Goal: Information Seeking & Learning: Learn about a topic

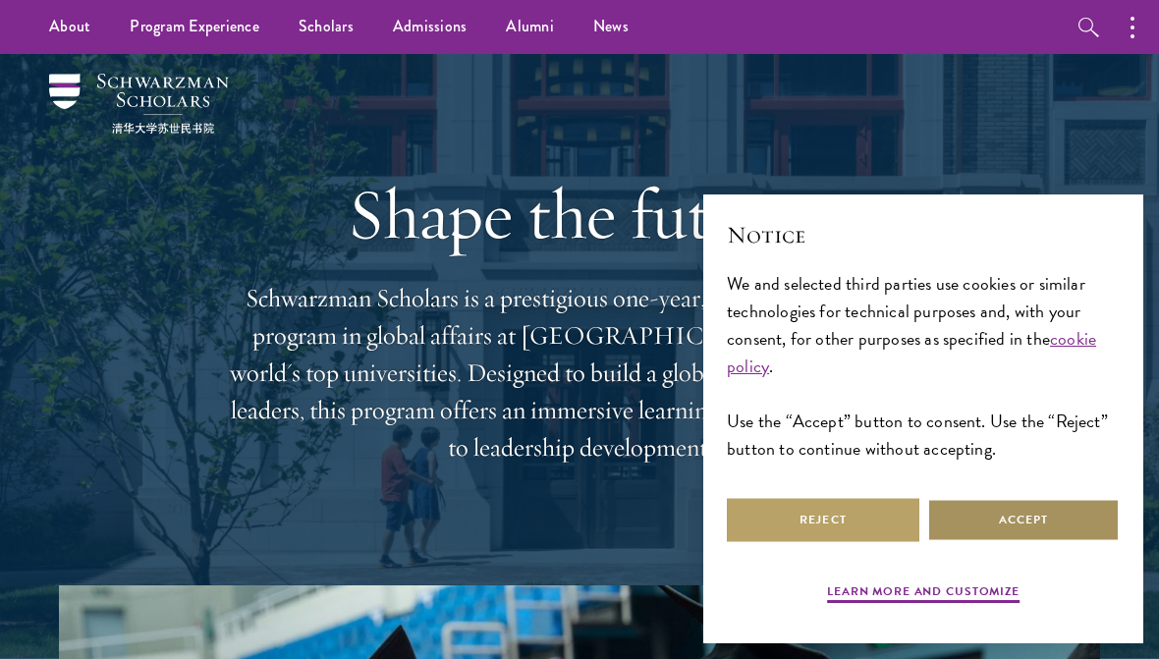
click at [1018, 542] on button "Accept" at bounding box center [1023, 520] width 193 height 44
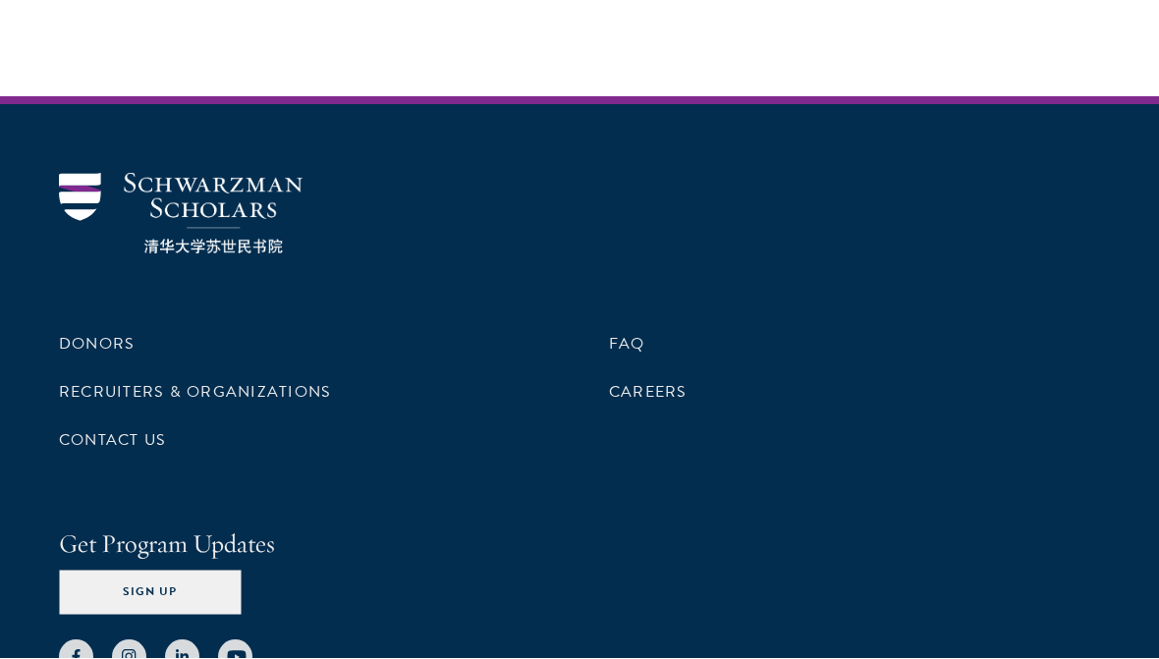
scroll to position [5942, 0]
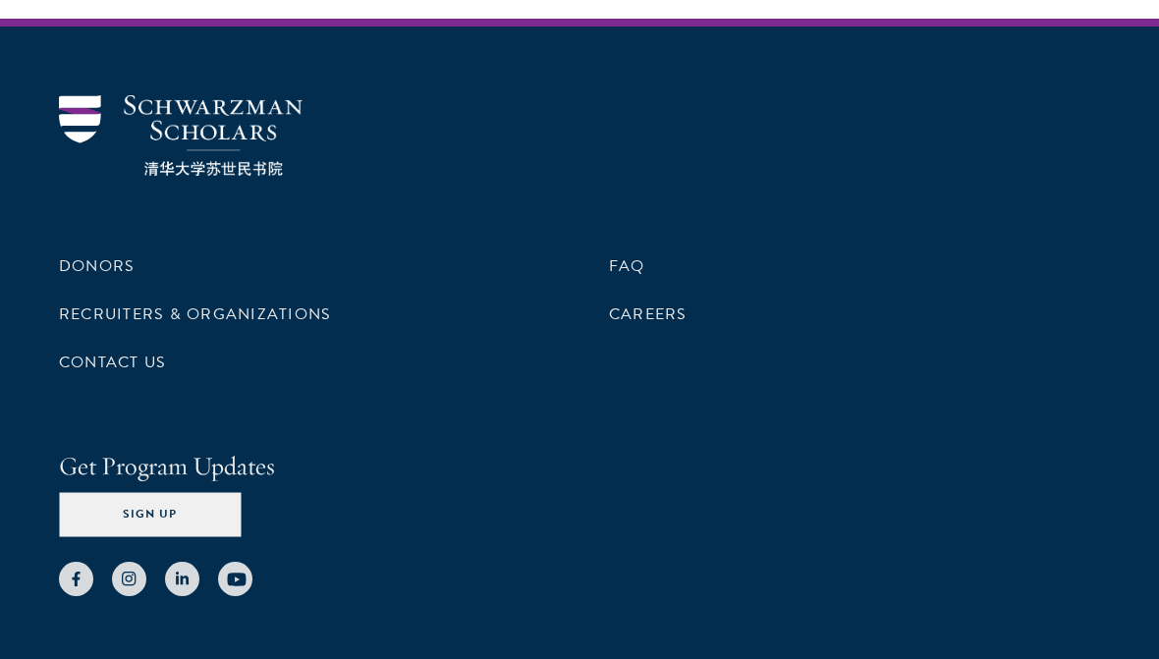
click at [638, 303] on link "Careers" at bounding box center [648, 315] width 79 height 24
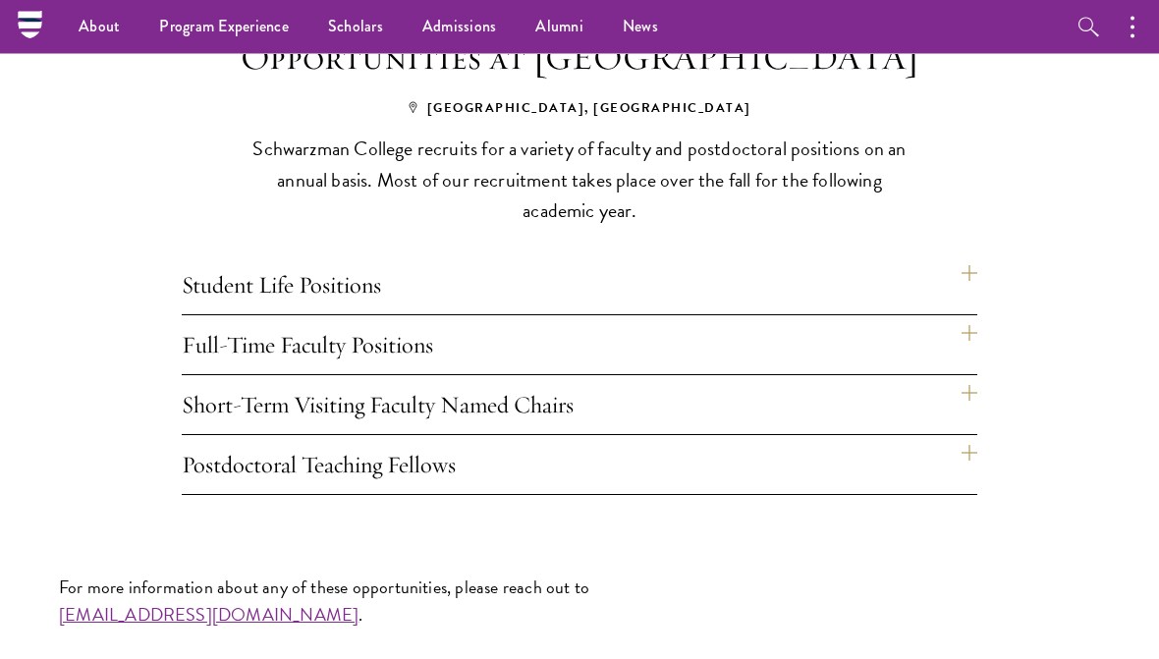
scroll to position [1255, 0]
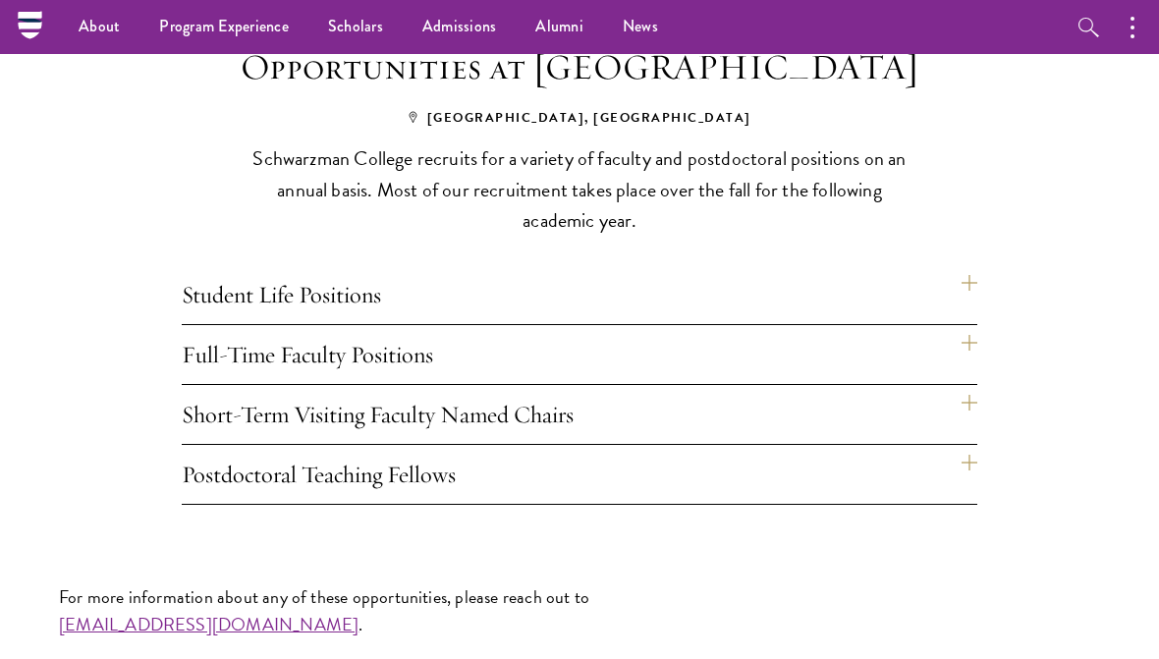
click at [972, 279] on h4 "Student Life Positions" at bounding box center [580, 294] width 796 height 59
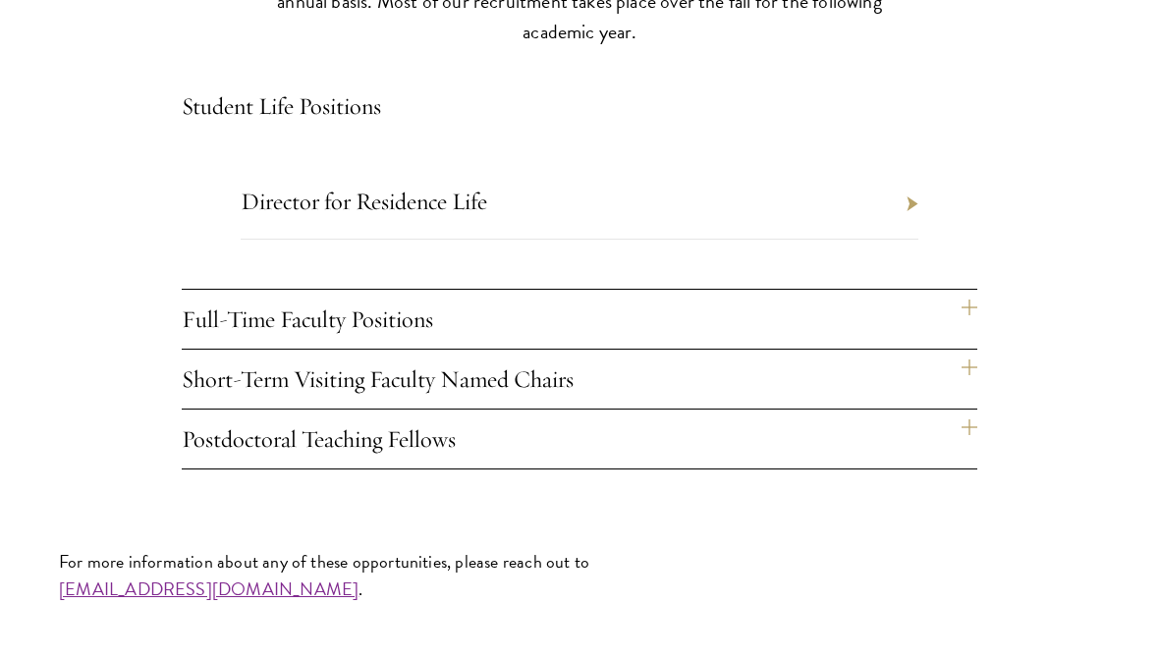
scroll to position [1443, 0]
click at [957, 314] on h4 "Full-Time Faculty Positions" at bounding box center [580, 319] width 796 height 59
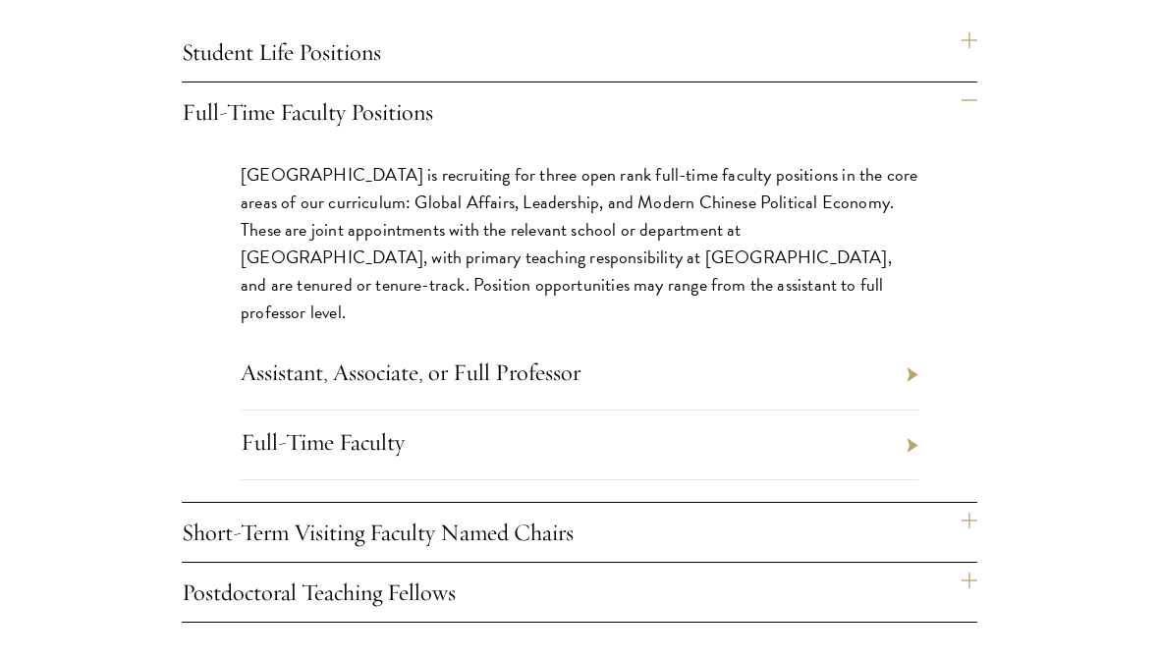
scroll to position [1645, 0]
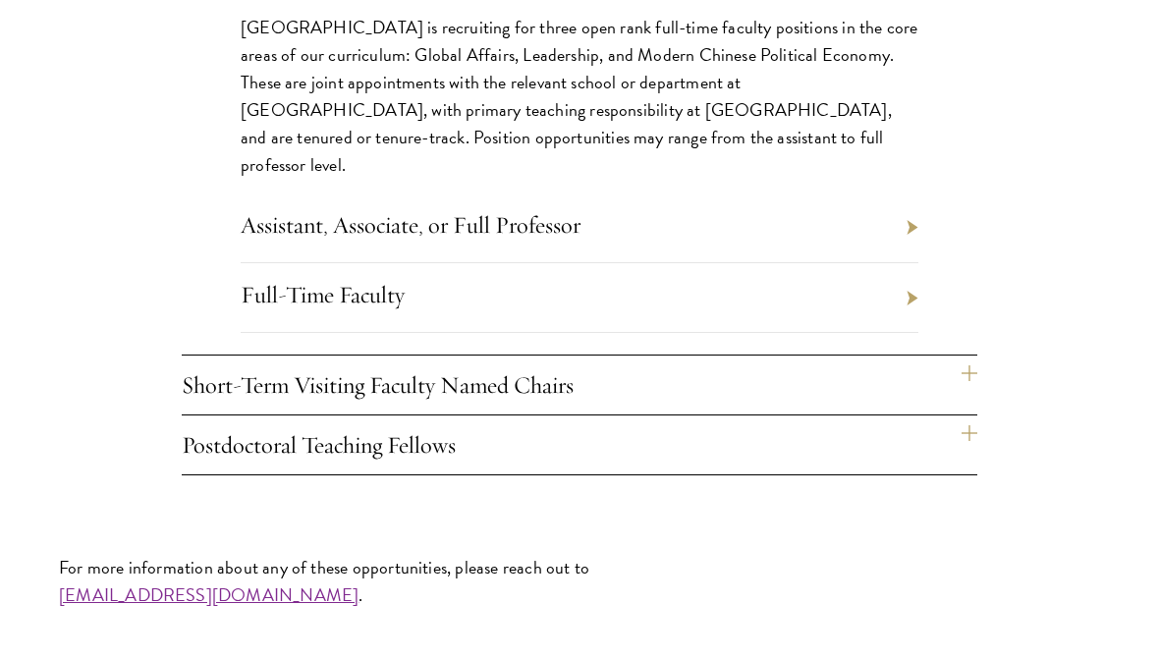
click at [967, 372] on h4 "Short-Term Visiting Faculty Named Chairs" at bounding box center [580, 385] width 796 height 59
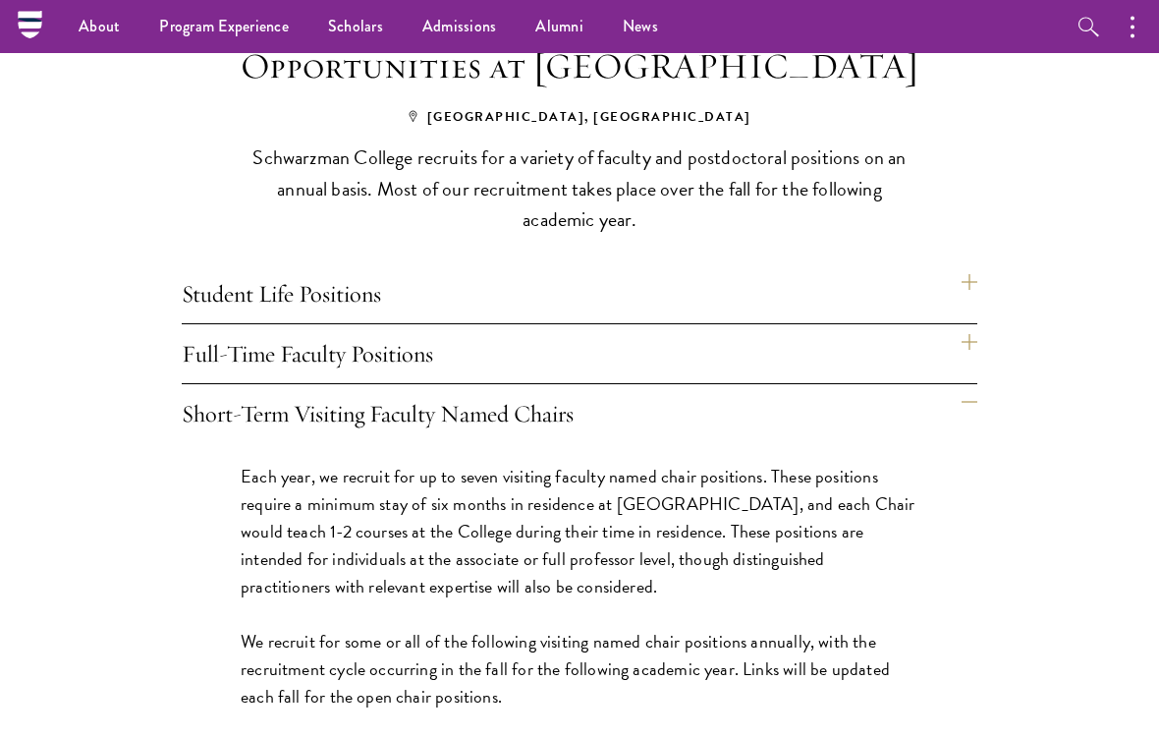
scroll to position [1256, 0]
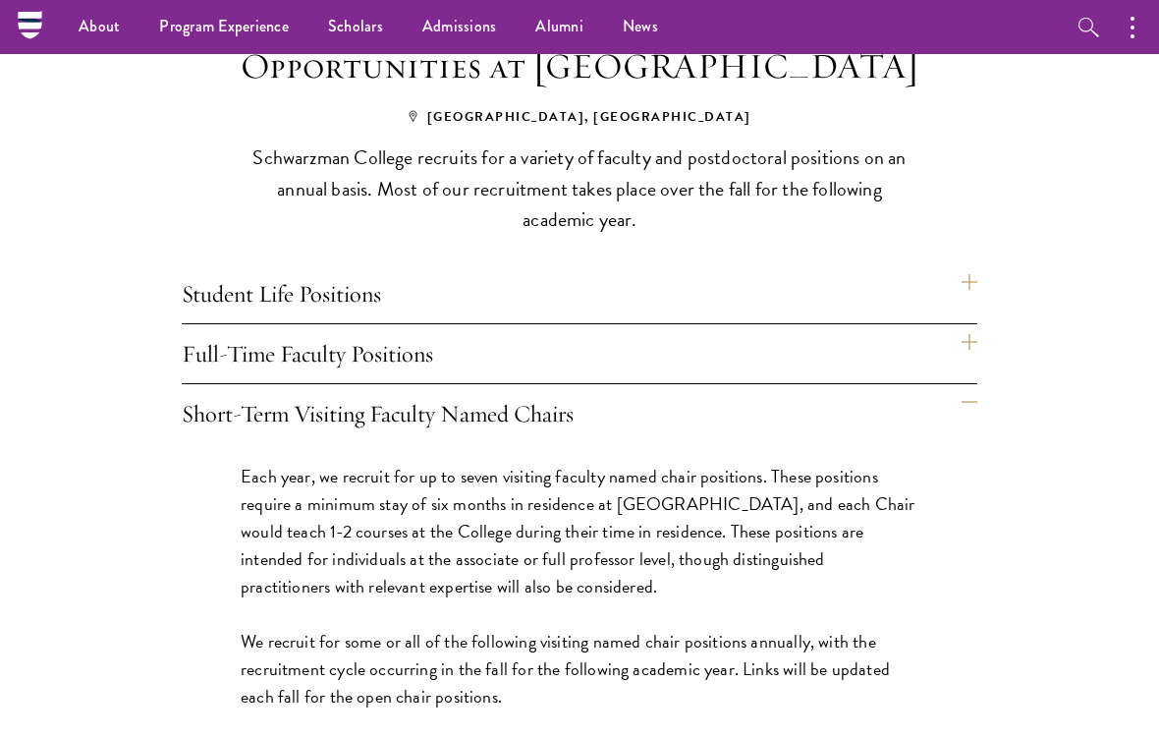
click at [258, 287] on h4 "Student Life Positions" at bounding box center [580, 293] width 796 height 59
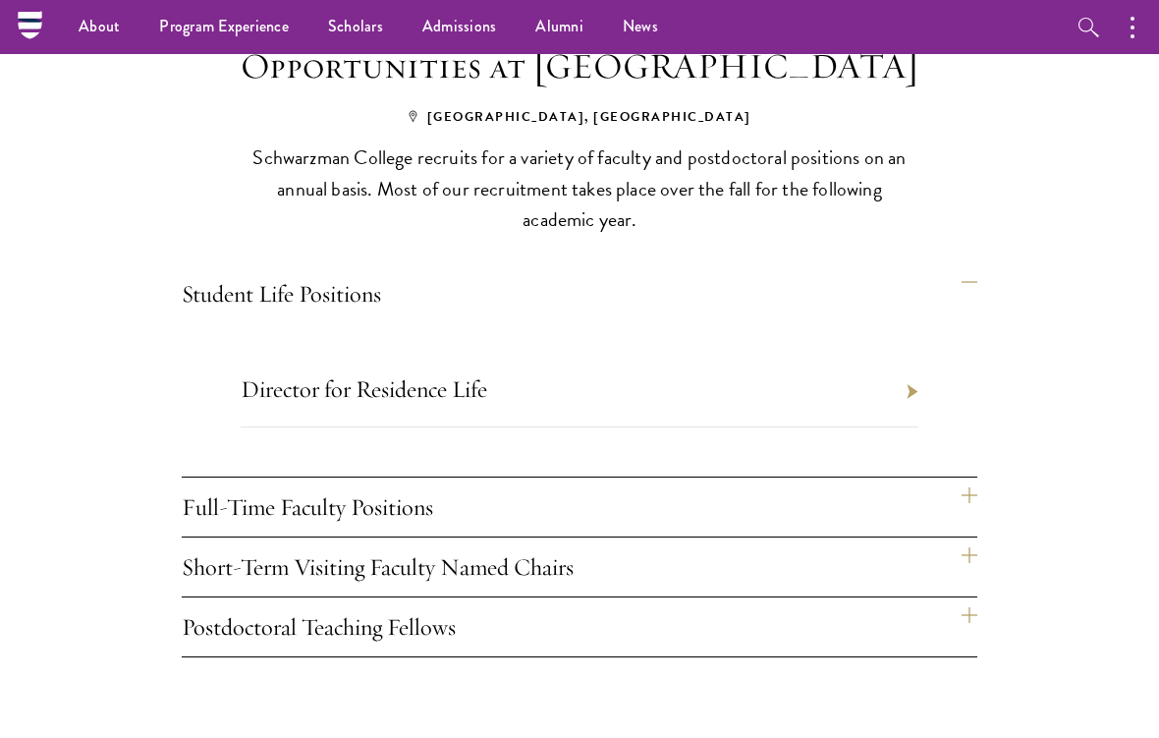
click at [383, 381] on link "Director for Residence Life" at bounding box center [364, 388] width 247 height 29
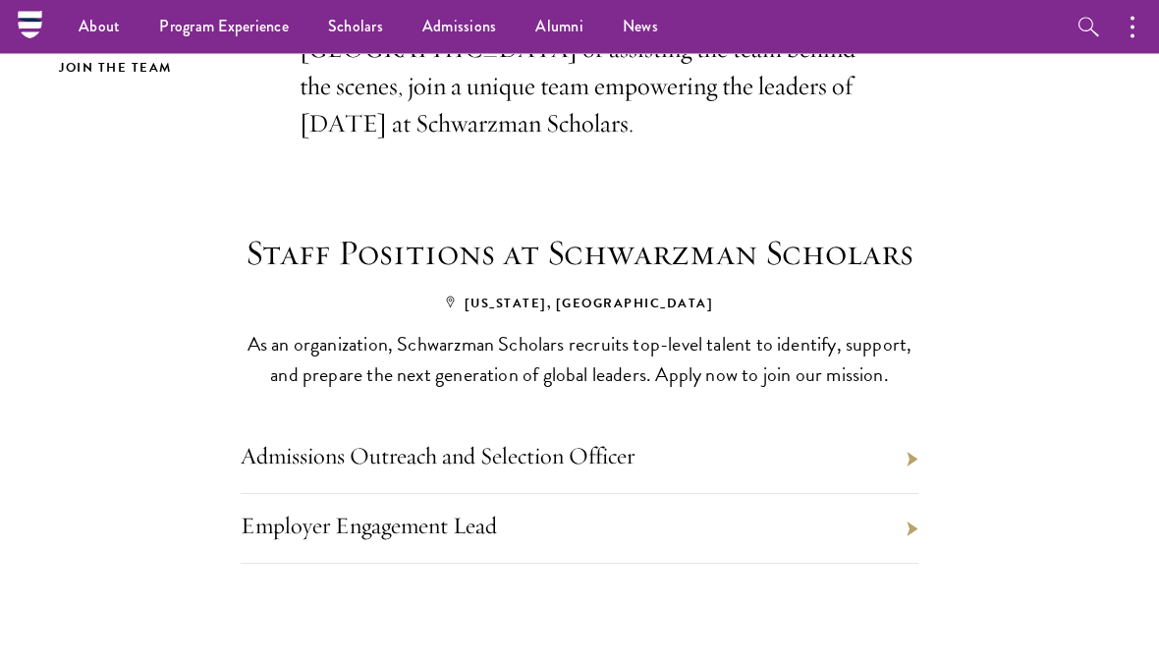
scroll to position [0, 0]
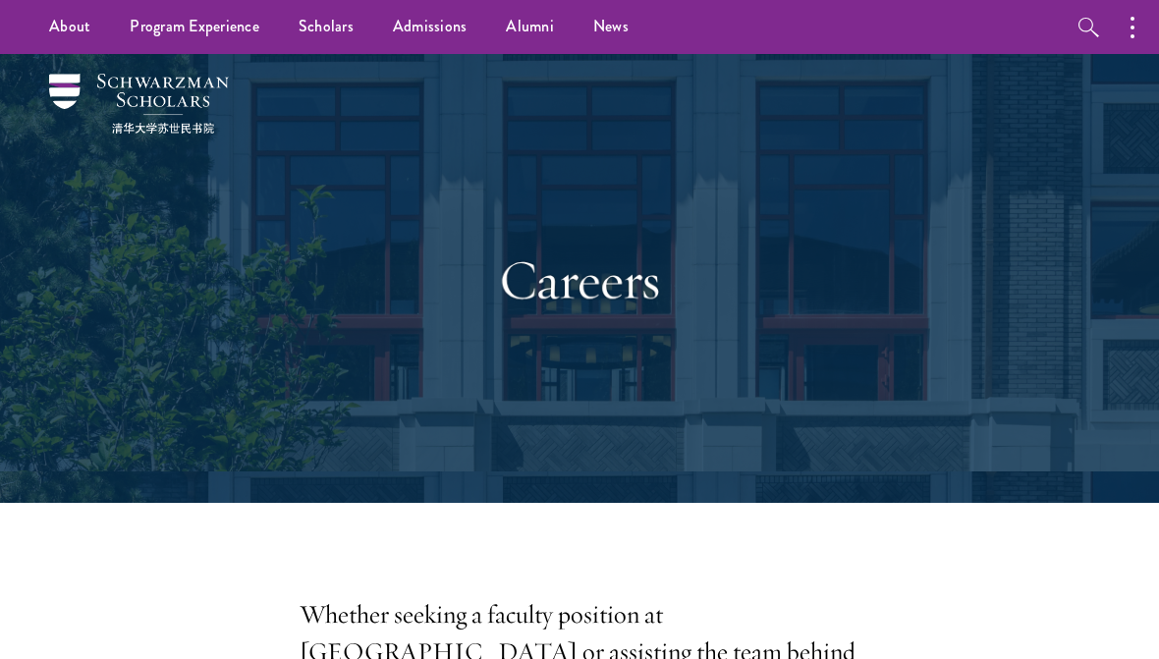
click at [0, 0] on link "Overview" at bounding box center [0, 0] width 0 height 0
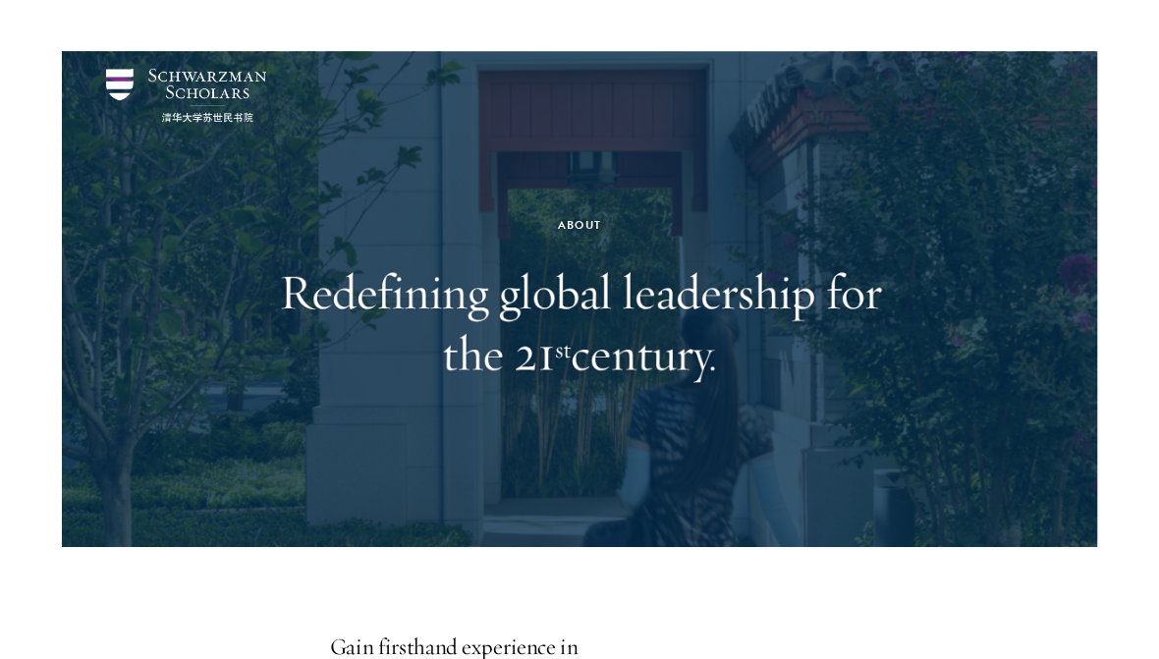
scroll to position [77, 0]
